Goal: Transaction & Acquisition: Purchase product/service

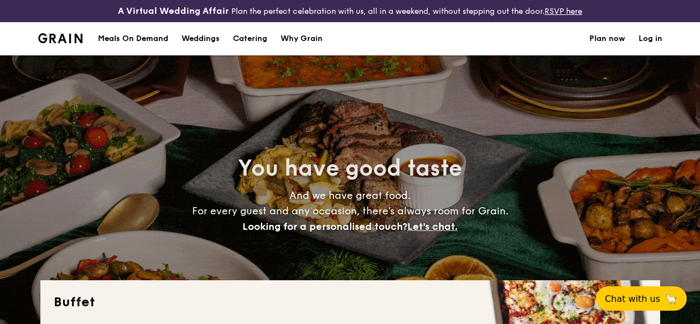
select select
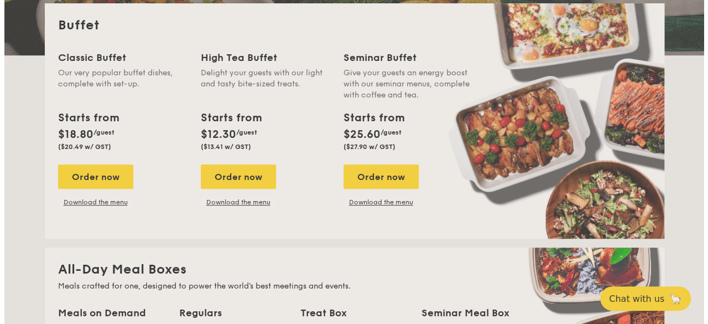
scroll to position [267, 0]
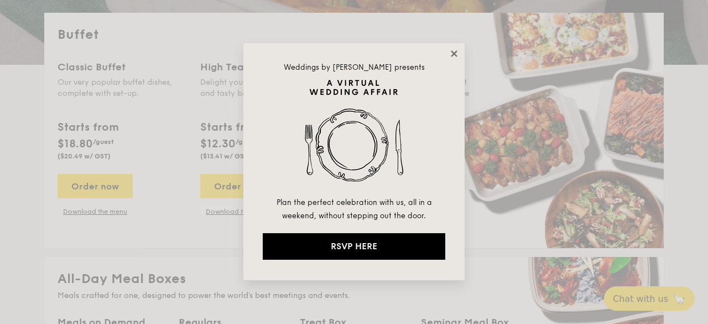
click at [454, 51] on icon at bounding box center [454, 54] width 10 height 10
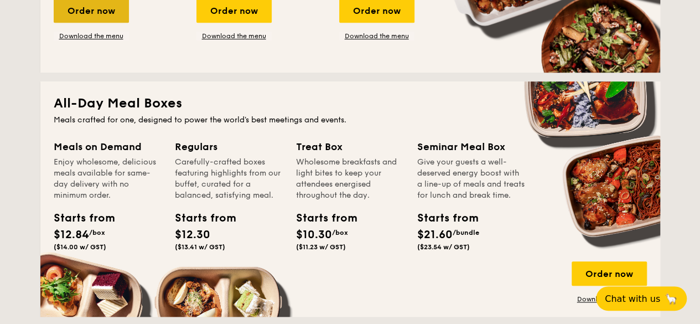
scroll to position [221, 0]
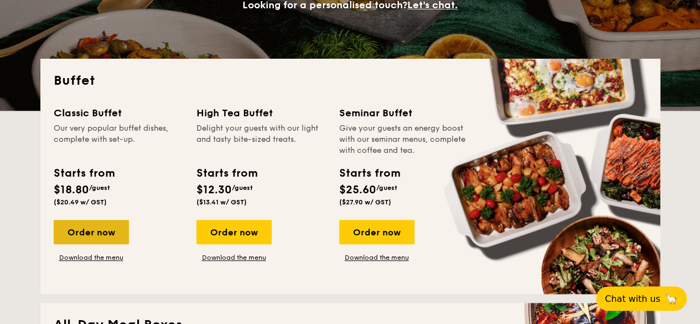
click at [85, 230] on div "Order now" at bounding box center [91, 232] width 75 height 24
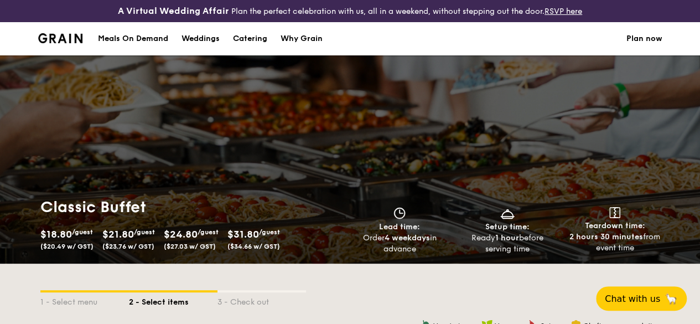
scroll to position [277, 0]
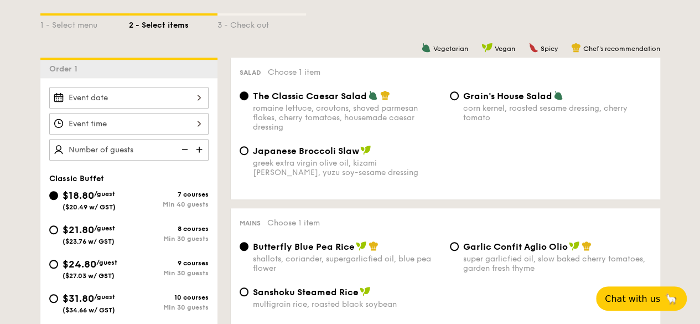
click at [111, 108] on div at bounding box center [128, 98] width 159 height 22
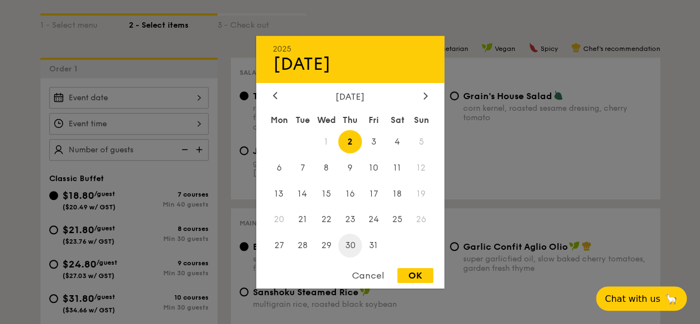
click at [352, 243] on span "30" at bounding box center [350, 245] width 24 height 24
click at [409, 275] on div "OK" at bounding box center [415, 275] width 36 height 15
type input "[DATE]"
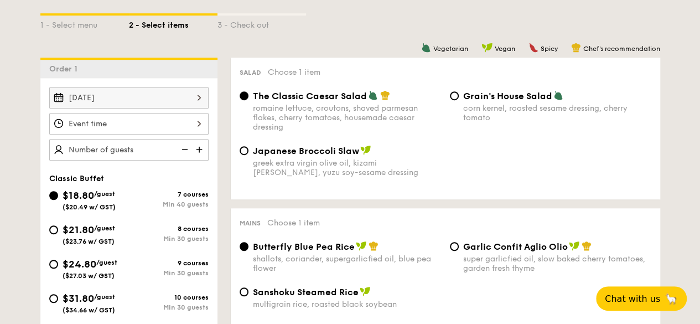
click at [98, 132] on div at bounding box center [128, 124] width 159 height 22
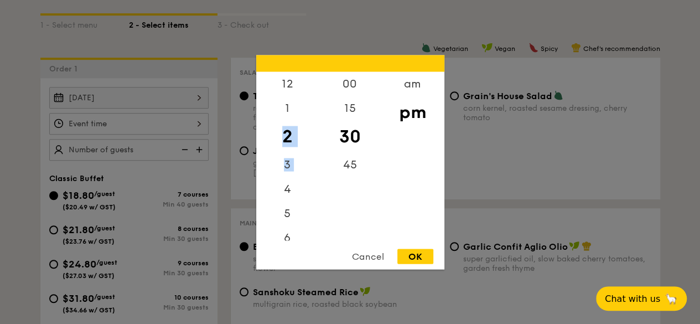
drag, startPoint x: 280, startPoint y: 193, endPoint x: 280, endPoint y: 148, distance: 45.4
click at [280, 148] on div "12 1 2 3 4 5 6 7 8 9 10 11" at bounding box center [287, 155] width 62 height 169
click at [285, 137] on div "6" at bounding box center [287, 130] width 62 height 32
click at [355, 82] on div "00" at bounding box center [350, 87] width 62 height 32
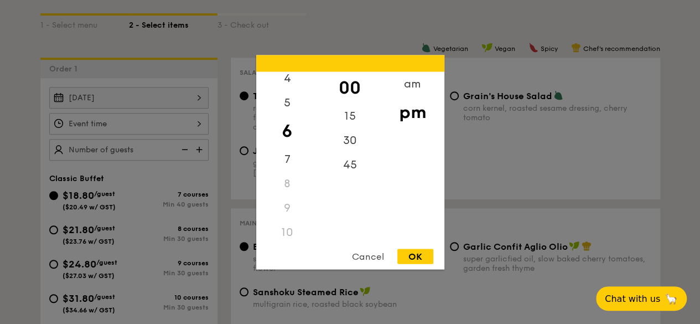
click at [420, 257] on div "OK" at bounding box center [415, 255] width 36 height 15
type input "6:00PM"
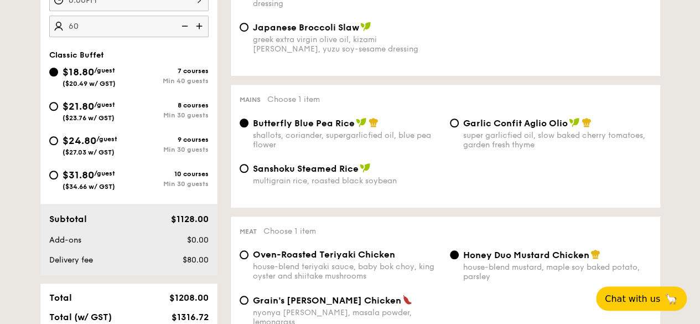
scroll to position [332, 0]
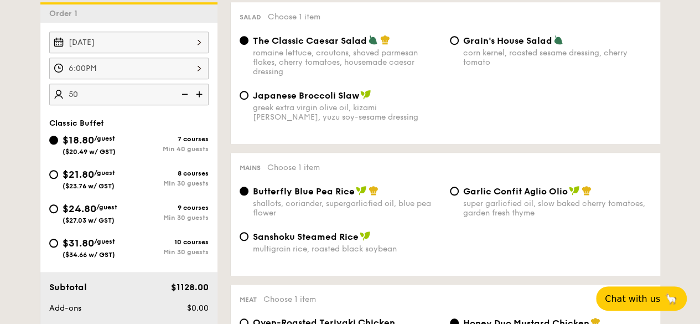
type input "50 guests"
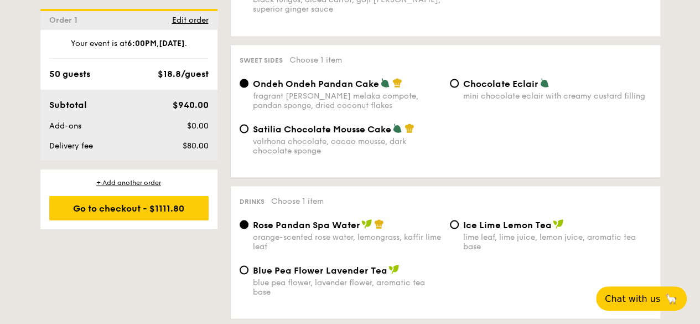
scroll to position [1051, 0]
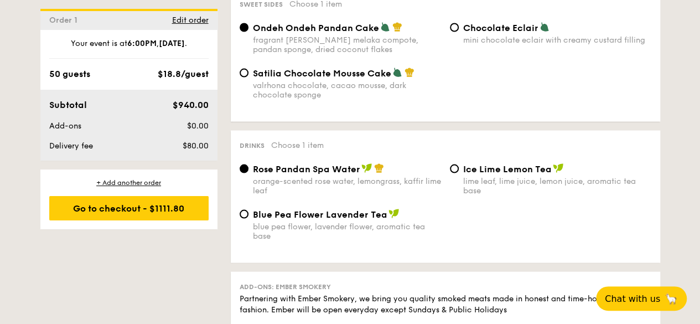
click at [463, 174] on span "Ice Lime Lemon Tea" at bounding box center [507, 169] width 88 height 11
click at [459, 173] on input "Ice Lime Lemon Tea lime leaf, lime juice, lemon juice, aromatic tea base" at bounding box center [454, 168] width 9 height 9
radio input "true"
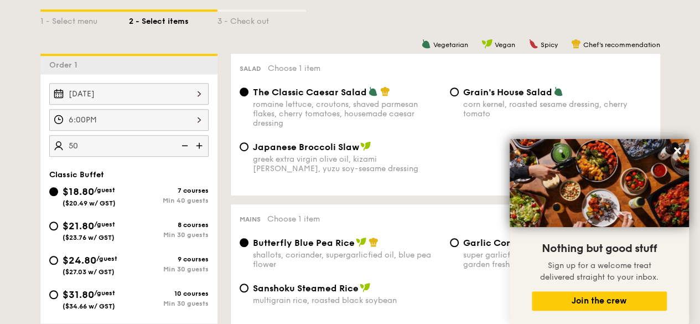
scroll to position [277, 0]
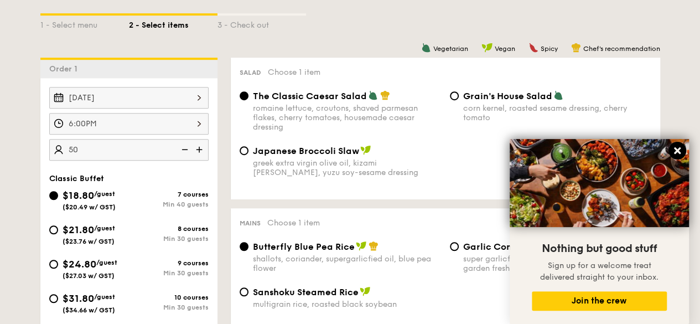
click at [679, 149] on icon at bounding box center [677, 150] width 7 height 7
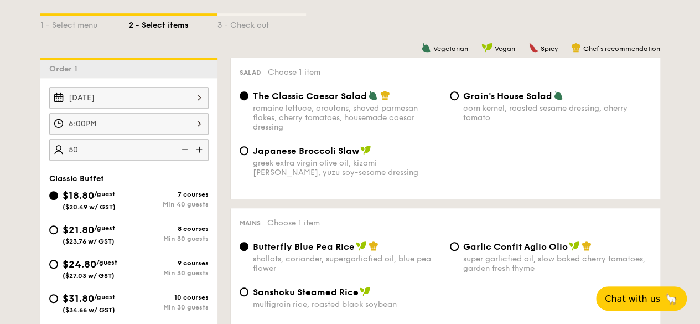
click at [56, 180] on div "[DATE] 6:00PM 50 guests Classic Buffet $18.80 /guest ($20.49 w/ GST) 7 courses …" at bounding box center [128, 238] width 177 height 320
drag, startPoint x: 275, startPoint y: 179, endPoint x: 231, endPoint y: 183, distance: 43.9
click at [231, 183] on div "Salad Choose 1 item The Classic Caesar Salad romaine lettuce, croutons, shaved …" at bounding box center [445, 129] width 429 height 142
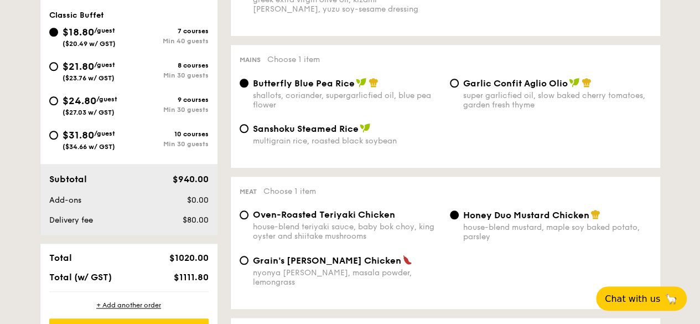
scroll to position [442, 0]
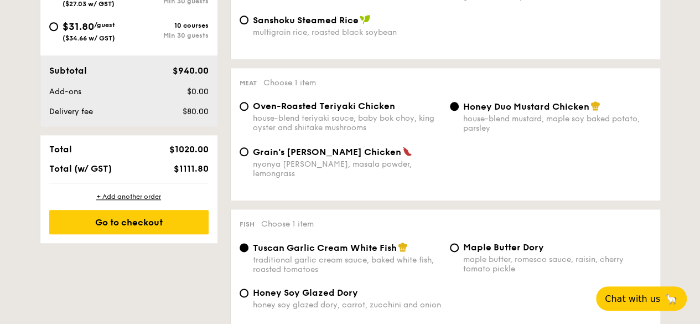
scroll to position [553, 0]
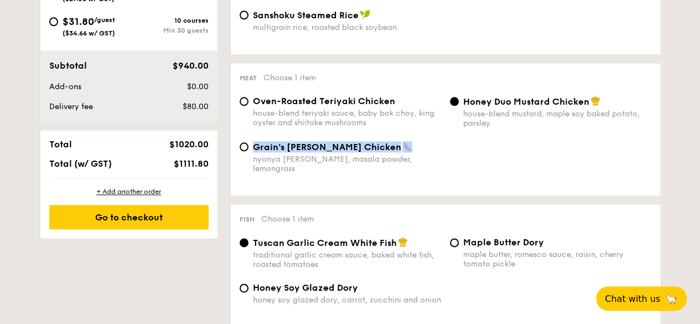
click at [433, 157] on div "Oven-Roasted Teriyaki Chicken house-blend teriyaki sauce, baby bok choy, king o…" at bounding box center [444, 141] width 411 height 91
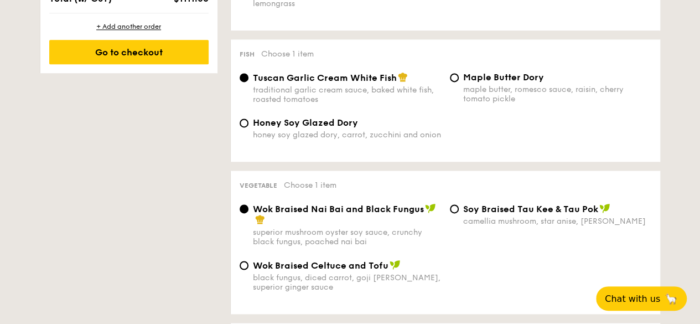
scroll to position [719, 0]
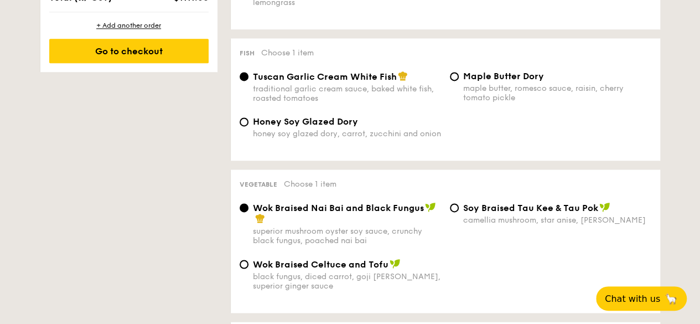
click at [183, 156] on div "1 - Select menu 2 - Select items 3 - Check out Order 1 [DATE] 6:00PM 50 guests …" at bounding box center [350, 239] width 637 height 1390
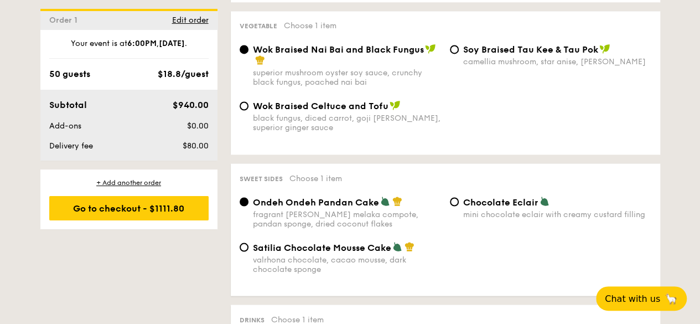
scroll to position [885, 0]
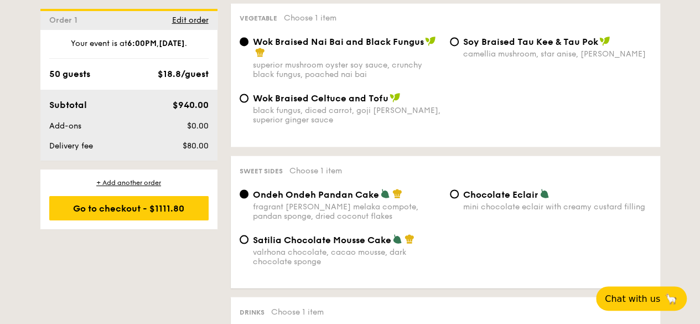
click at [87, 232] on div "1 - Select menu 2 - Select items 3 - Check out Order 1 [DATE] 6:00PM 50 guests …" at bounding box center [350, 73] width 637 height 1390
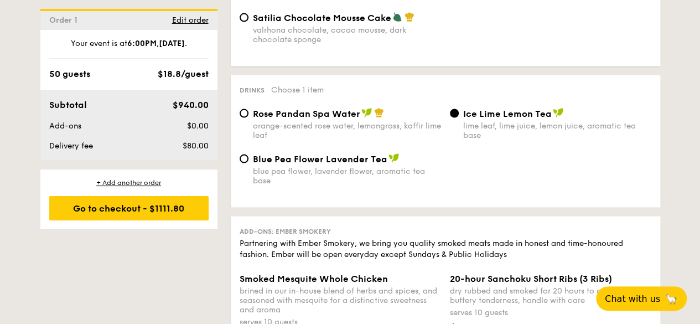
scroll to position [1161, 0]
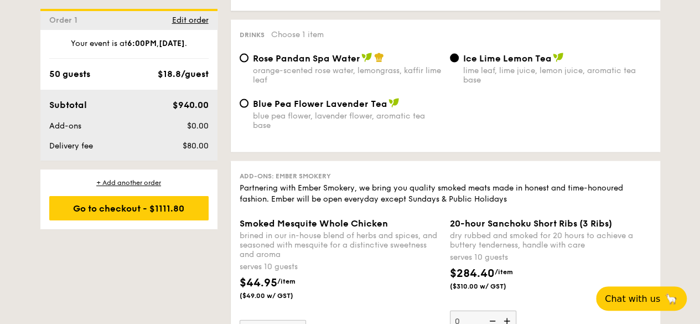
click at [231, 197] on div "Add-ons: Ember Smokery Partnering with Ember Smokery, we bring you quality smok…" at bounding box center [445, 326] width 429 height 331
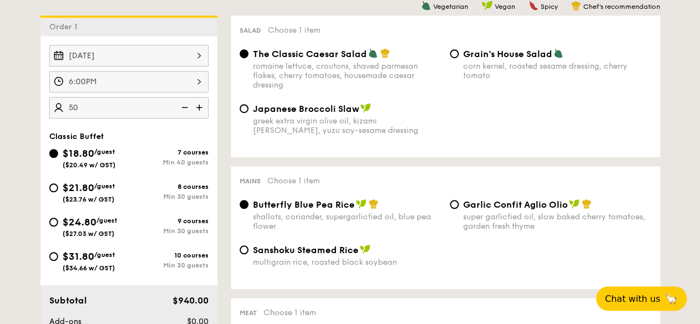
scroll to position [387, 0]
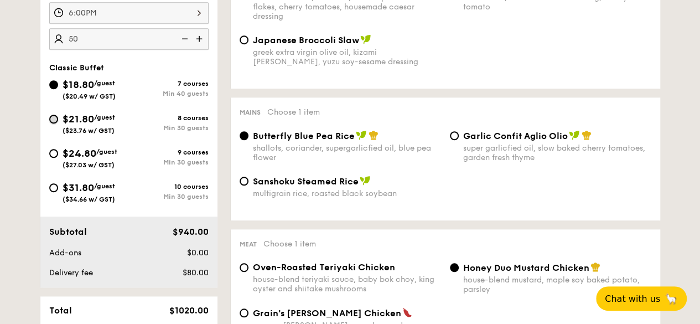
click at [56, 123] on input "$21.80 /guest ($23.76 w/ GST) 8 courses Min 30 guests" at bounding box center [53, 118] width 9 height 9
radio input "true"
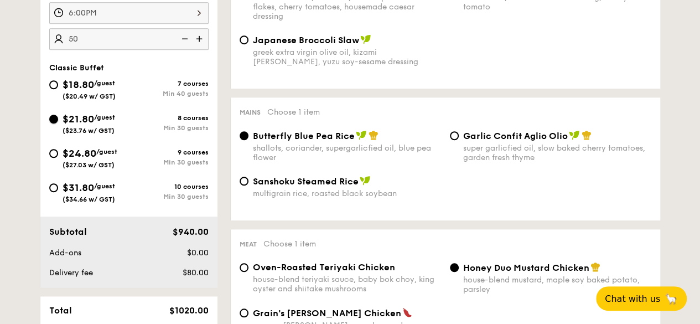
radio input "true"
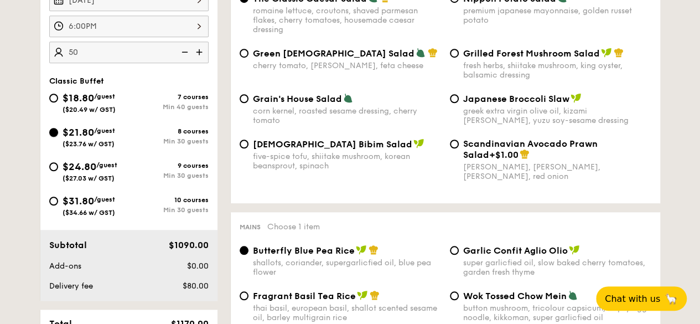
scroll to position [332, 0]
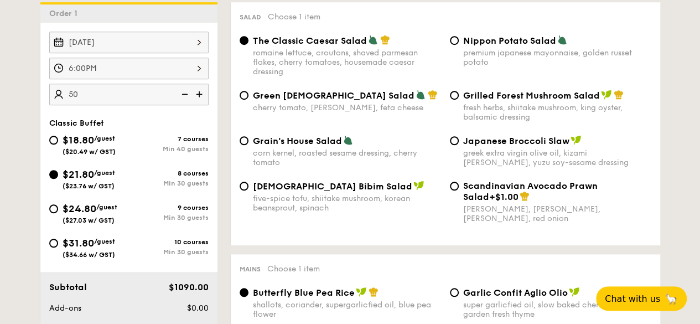
click at [78, 215] on span "$24.80" at bounding box center [79, 208] width 34 height 12
click at [58, 213] on input "$24.80 /guest ($27.03 w/ GST) 9 courses Min 30 guests" at bounding box center [53, 208] width 9 height 9
radio input "true"
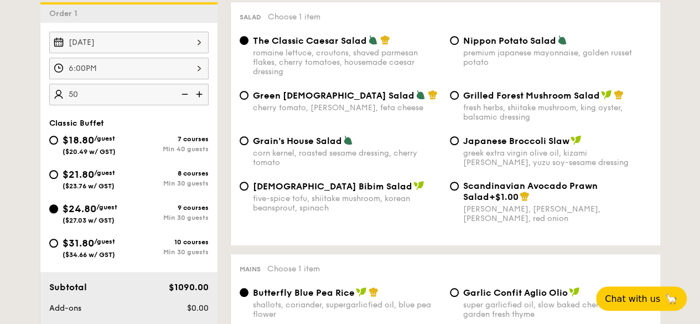
radio input "true"
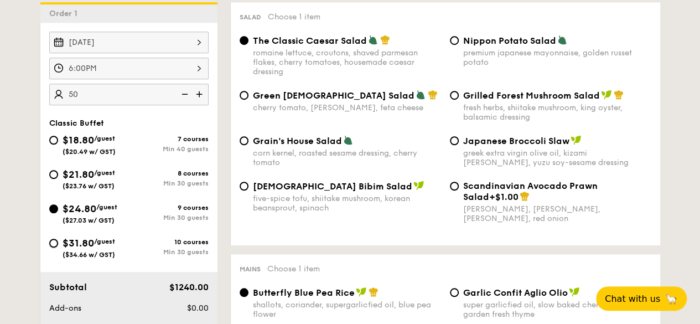
drag, startPoint x: 56, startPoint y: 248, endPoint x: 27, endPoint y: 138, distance: 114.4
click at [56, 247] on input "$31.80 /guest ($34.66 w/ GST) 10 courses Min 30 guests" at bounding box center [53, 242] width 9 height 9
radio input "true"
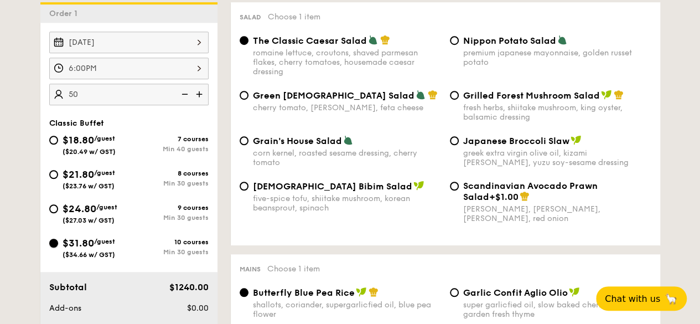
radio input "true"
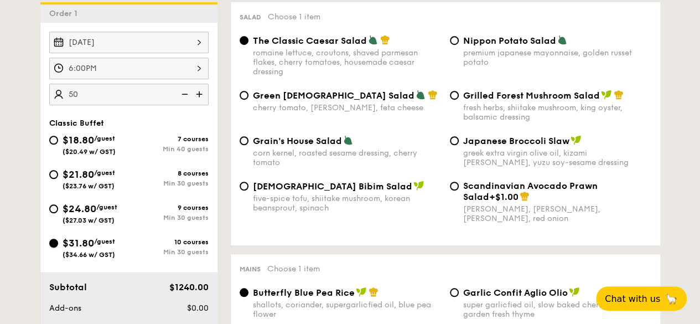
radio input "true"
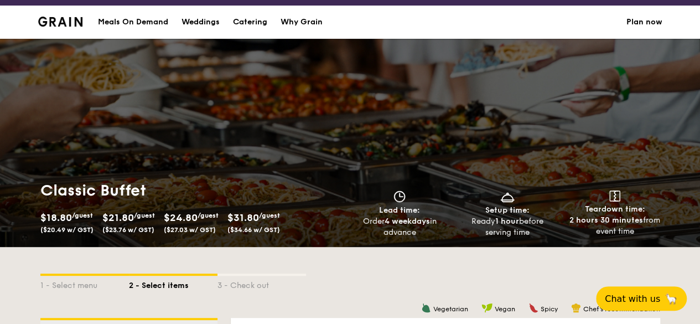
scroll to position [0, 0]
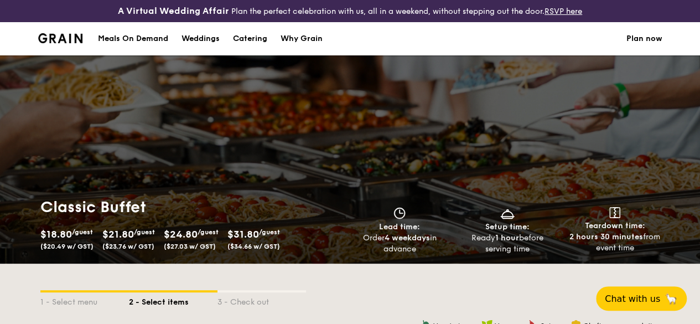
click at [61, 43] on img at bounding box center [60, 38] width 45 height 10
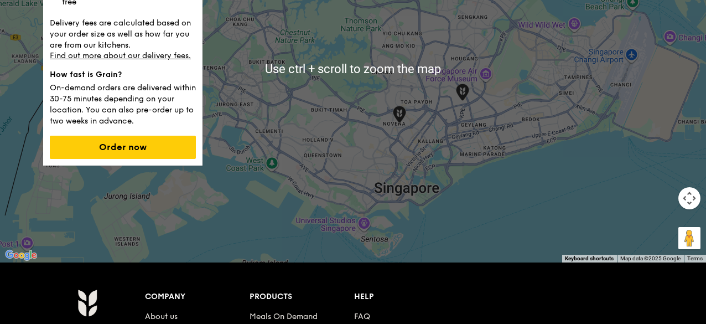
scroll to position [166, 0]
